Goal: Transaction & Acquisition: Purchase product/service

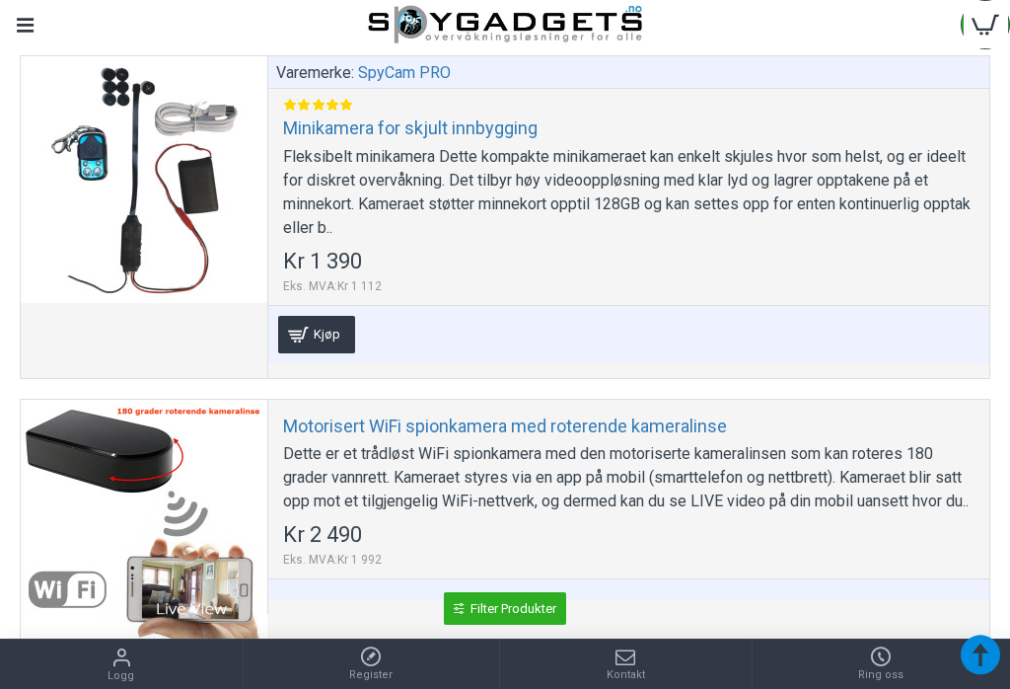
scroll to position [5282, 0]
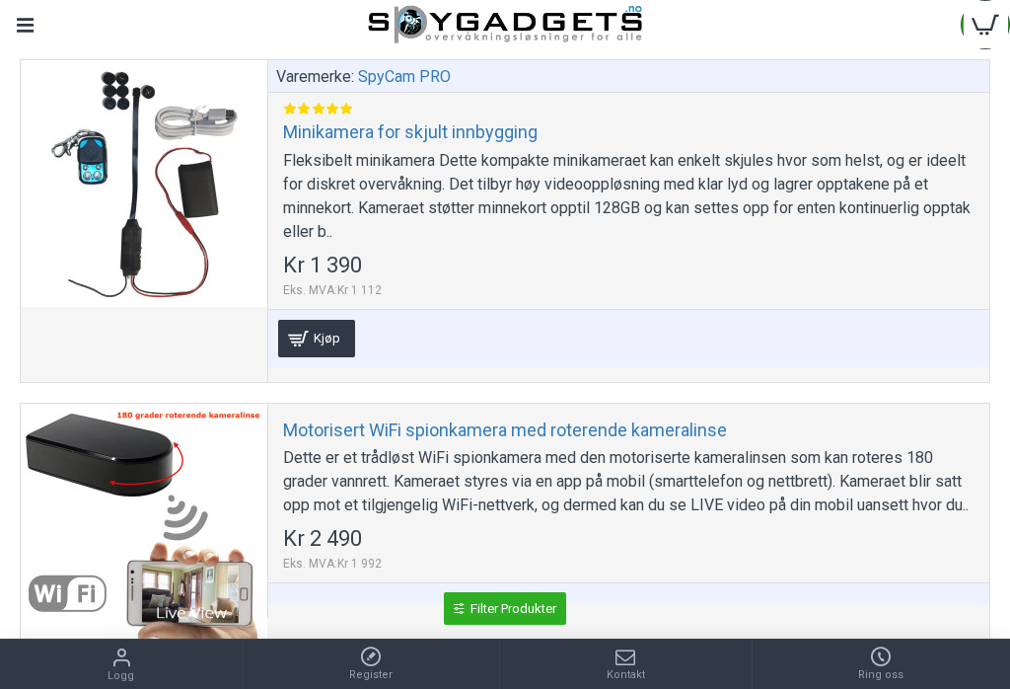
click at [321, 432] on link "Motorisert WiFi spionkamera med roterende kameralinse" at bounding box center [505, 429] width 444 height 23
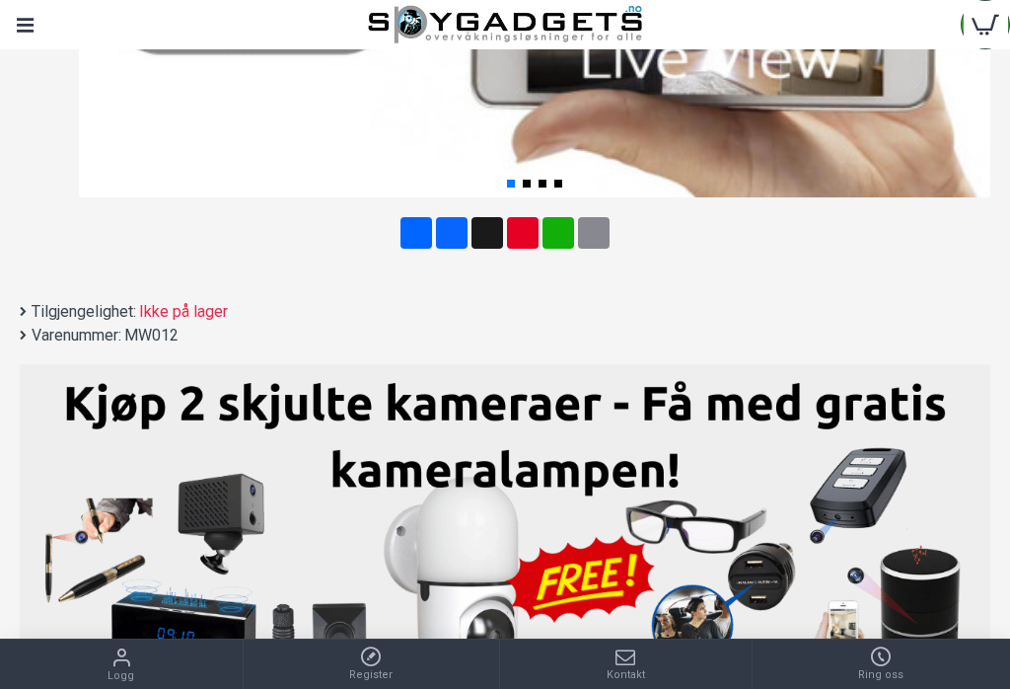
scroll to position [196, 0]
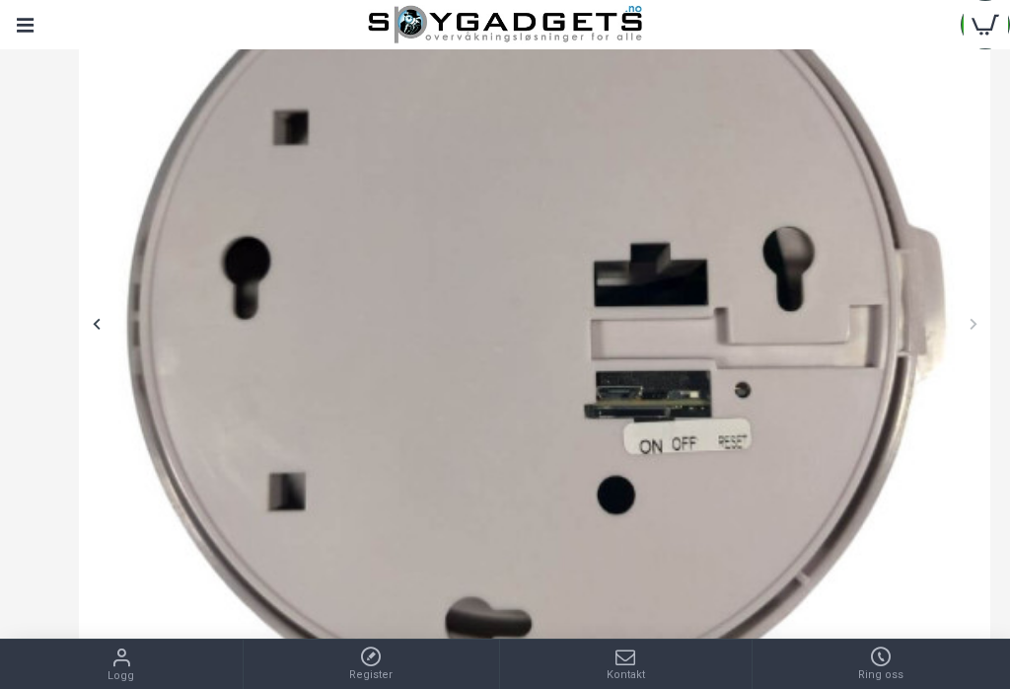
click at [17, 31] on div "Menu" at bounding box center [24, 24] width 49 height 49
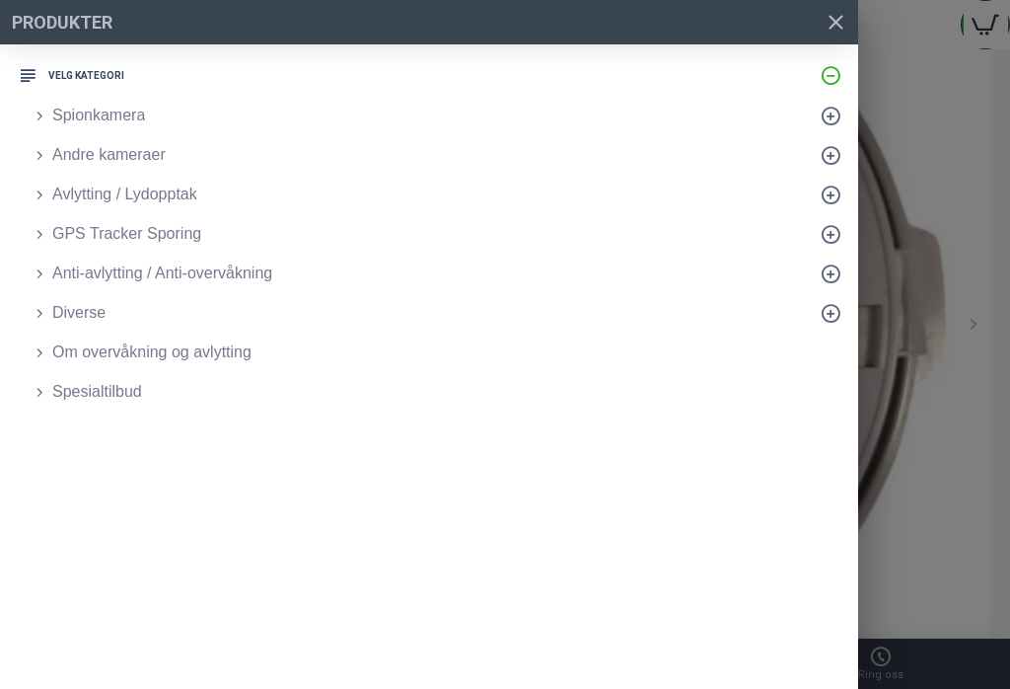
click at [97, 115] on span "Spionkamera" at bounding box center [98, 116] width 93 height 24
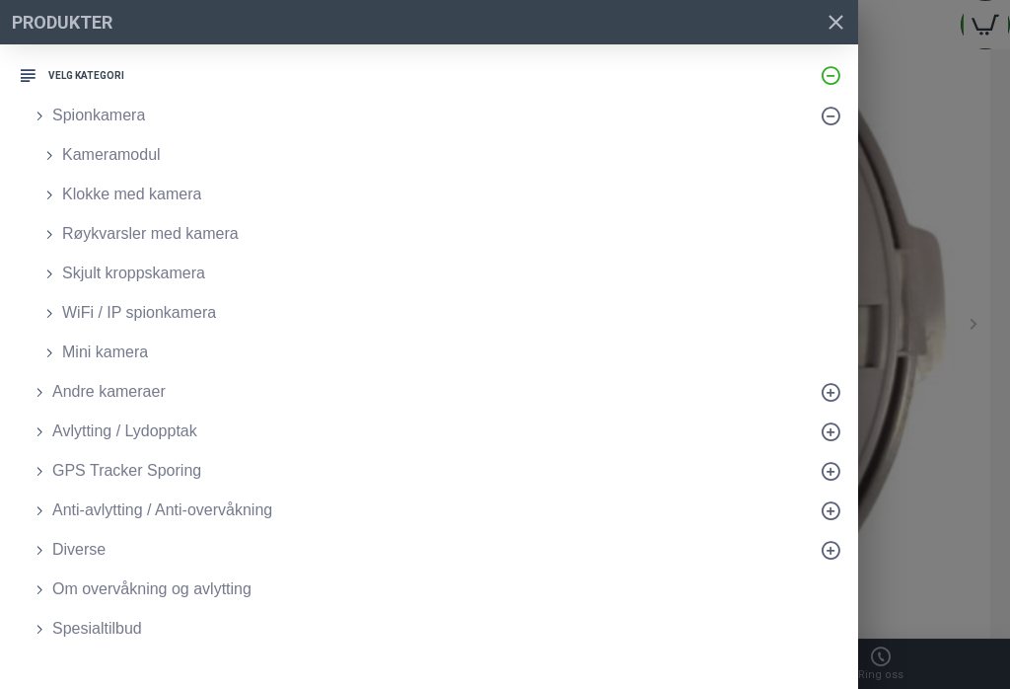
click at [99, 314] on span "WiFi / IP spionkamera" at bounding box center [139, 313] width 154 height 24
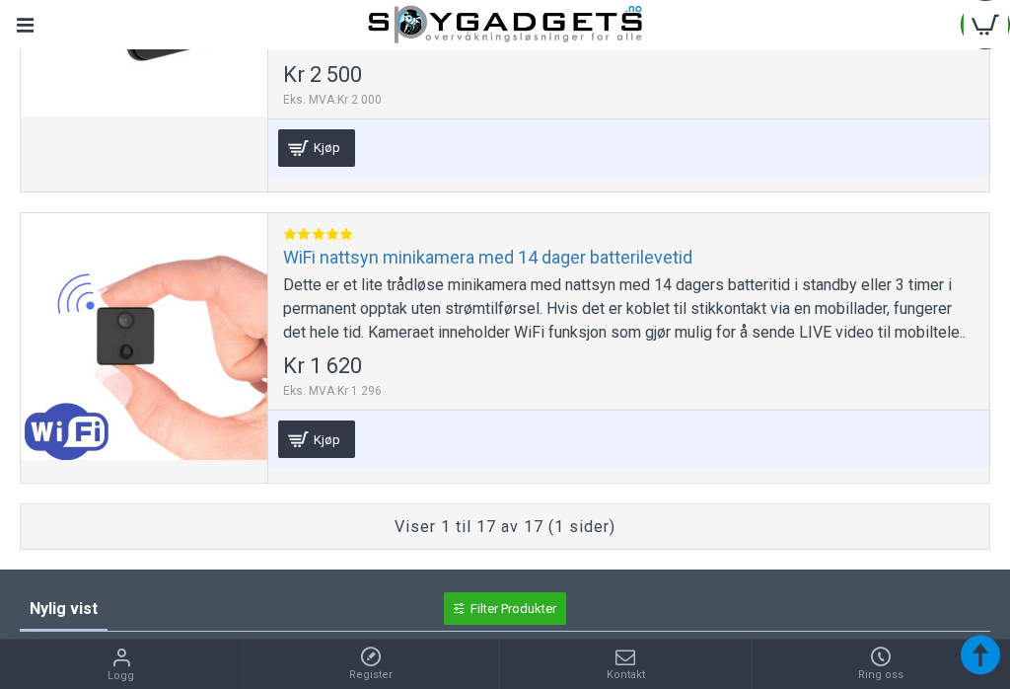
scroll to position [5621, 0]
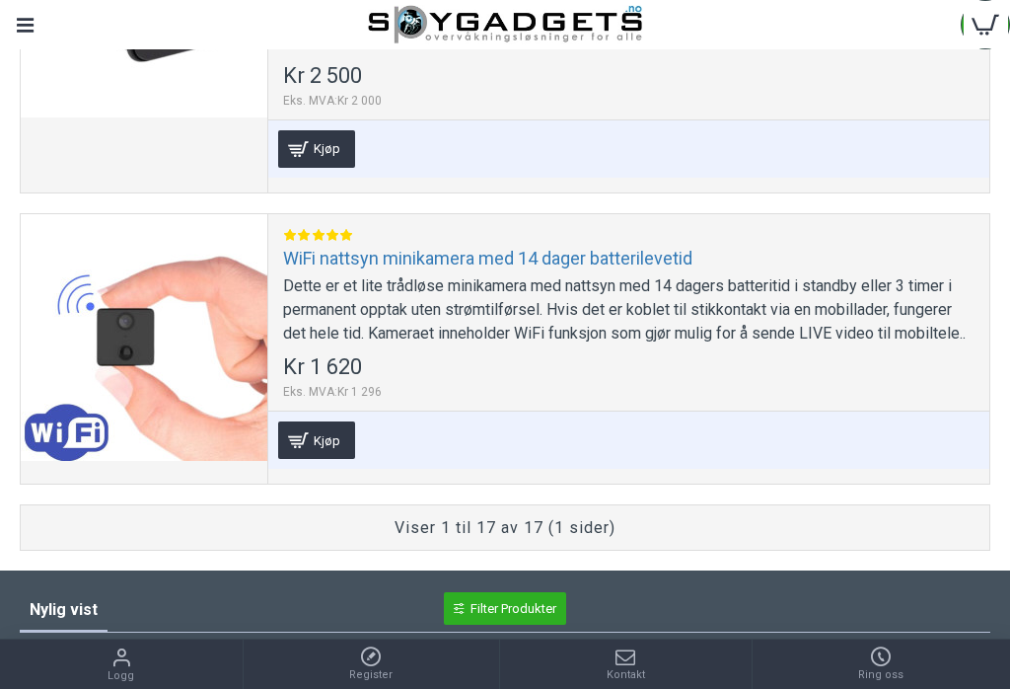
click at [350, 269] on link "WiFi nattsyn minikamera med 14 dager batterilevetid" at bounding box center [488, 258] width 410 height 23
